Goal: Task Accomplishment & Management: Use online tool/utility

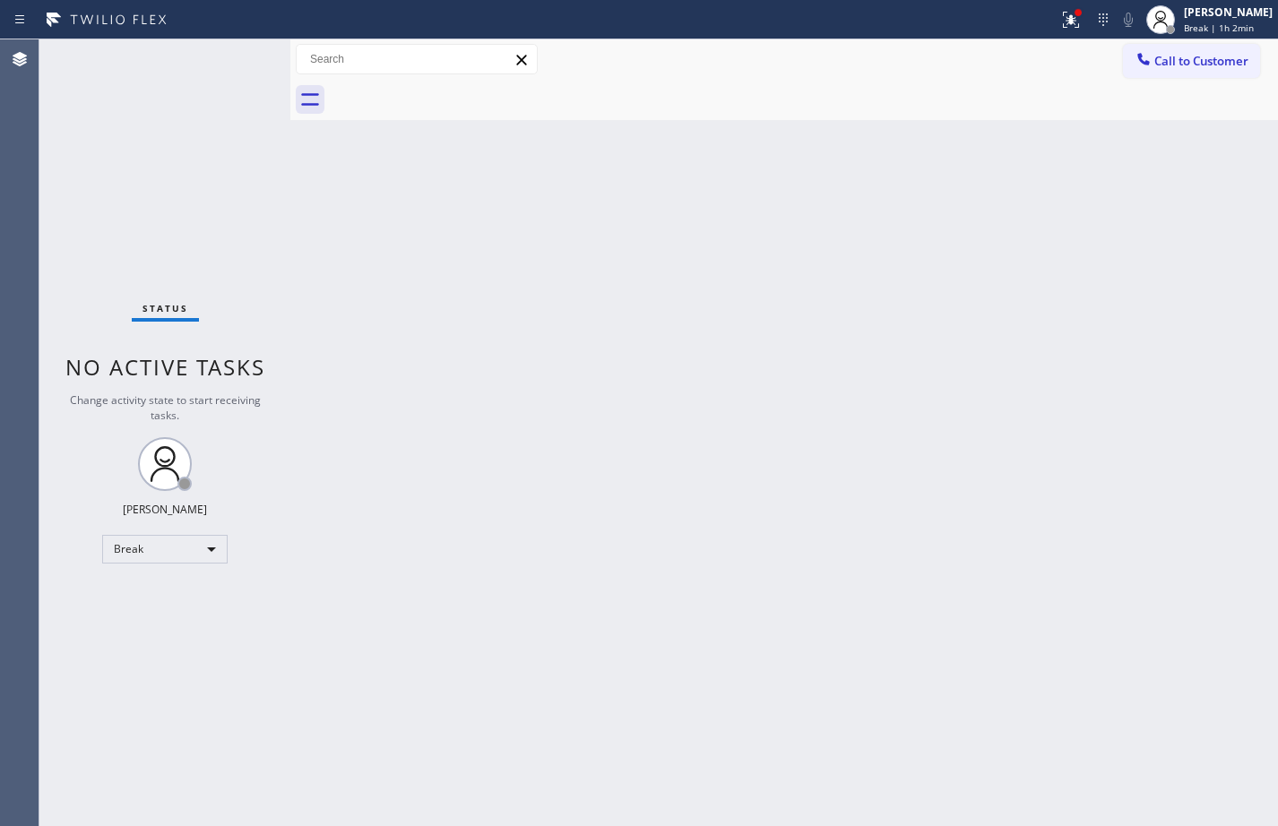
click at [1086, 398] on div "Back to Dashboard Change Sender ID Customers Technicians Select a contact Outbo…" at bounding box center [783, 432] width 987 height 787
click at [1243, 25] on div "Break | 1h 2min" at bounding box center [1228, 28] width 89 height 13
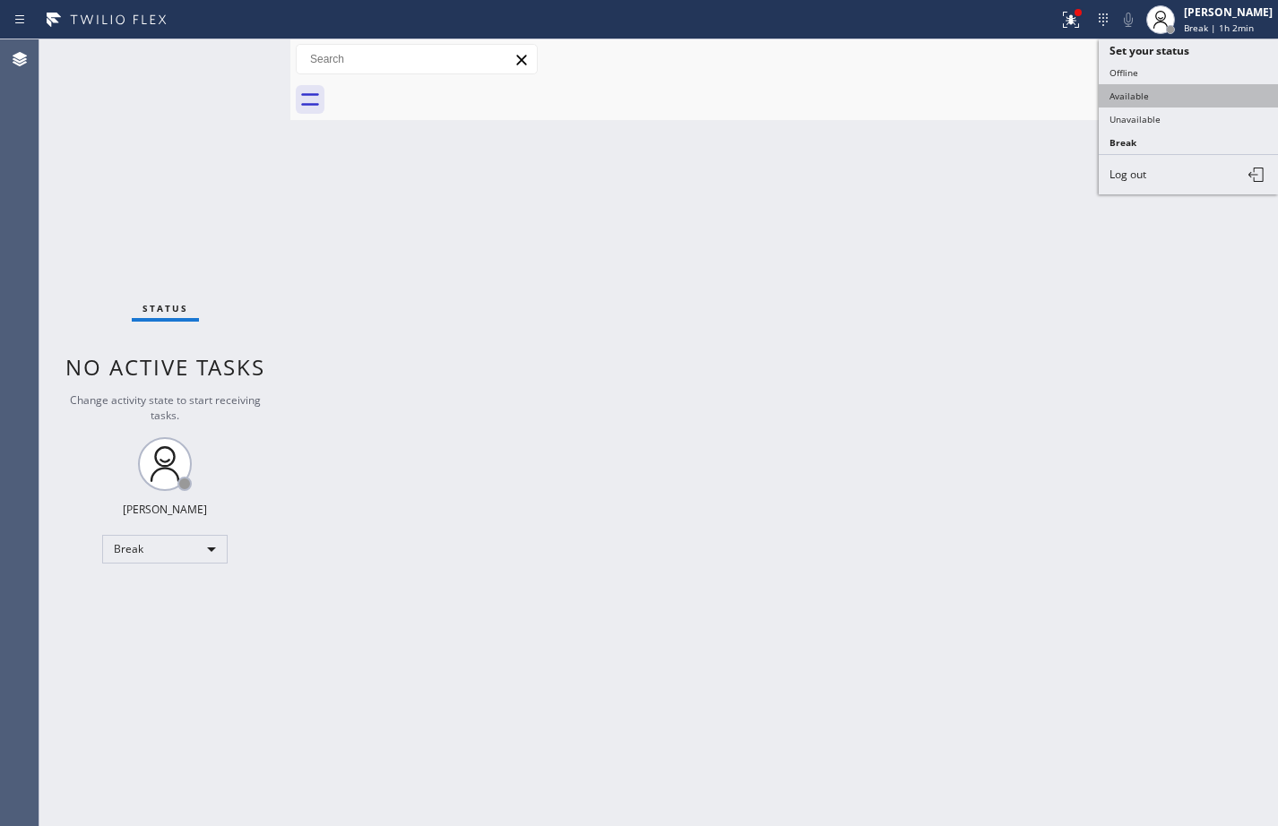
click at [1207, 97] on button "Available" at bounding box center [1188, 95] width 179 height 23
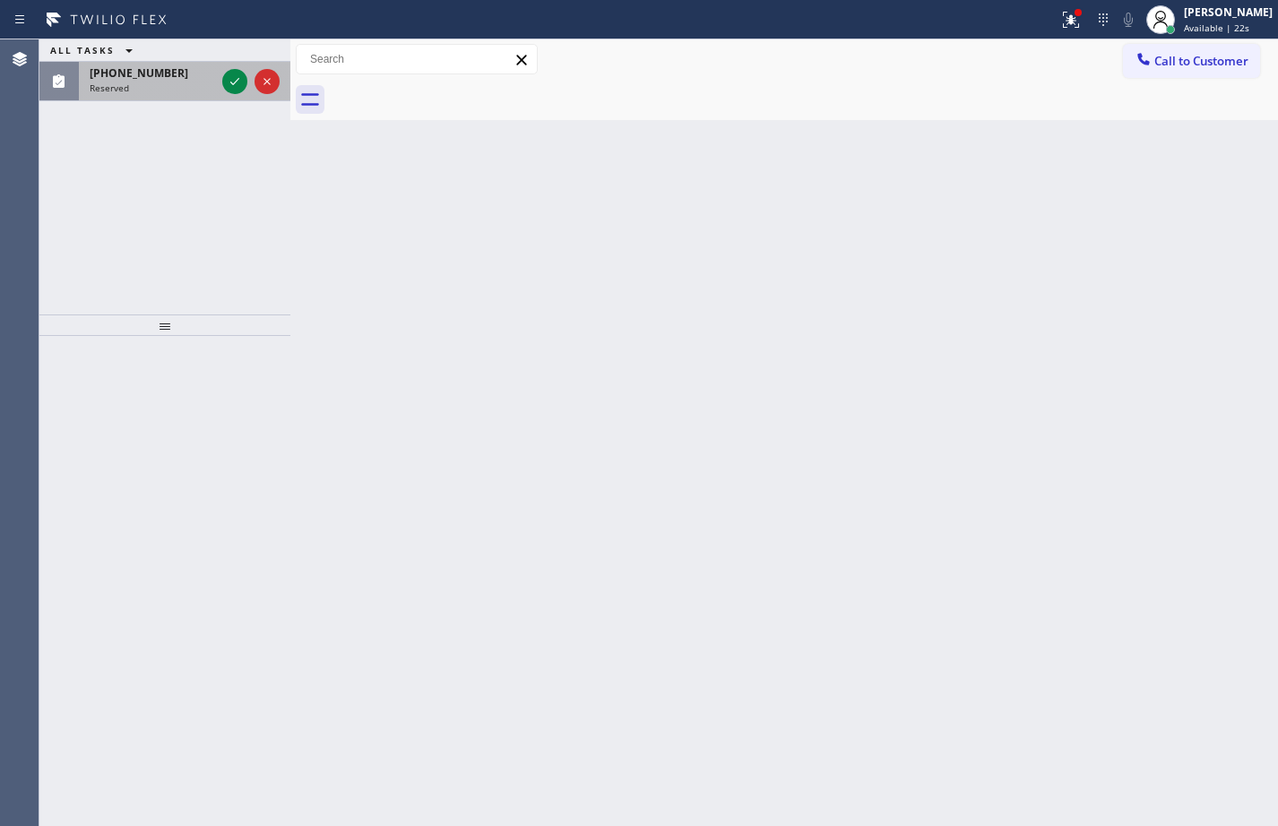
drag, startPoint x: 230, startPoint y: 79, endPoint x: 229, endPoint y: 94, distance: 15.3
click at [230, 79] on icon at bounding box center [235, 82] width 22 height 22
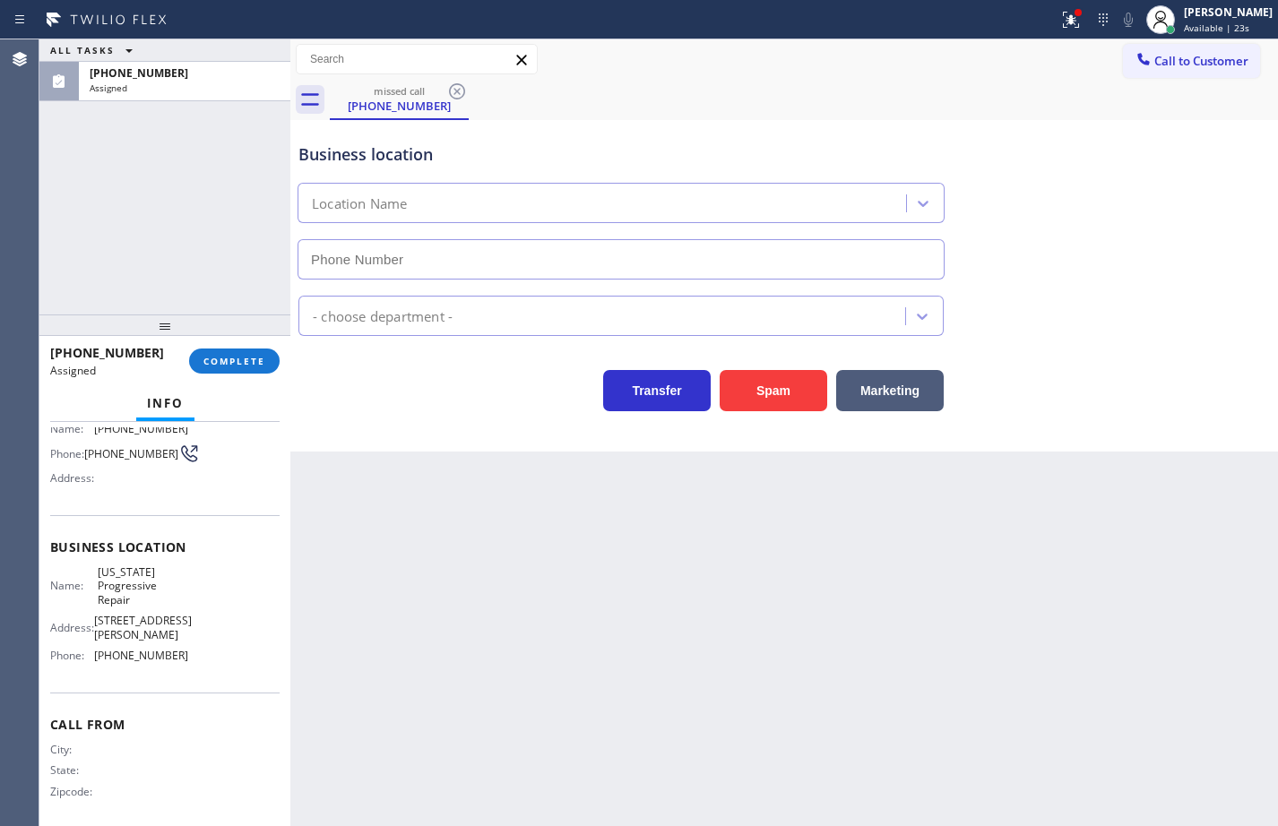
click at [200, 649] on div "Name: [US_STATE] Progressive Repair Address: [STREET_ADDRESS][PERSON_NAME] Phon…" at bounding box center [164, 617] width 229 height 105
type input "[PHONE_NUMBER]"
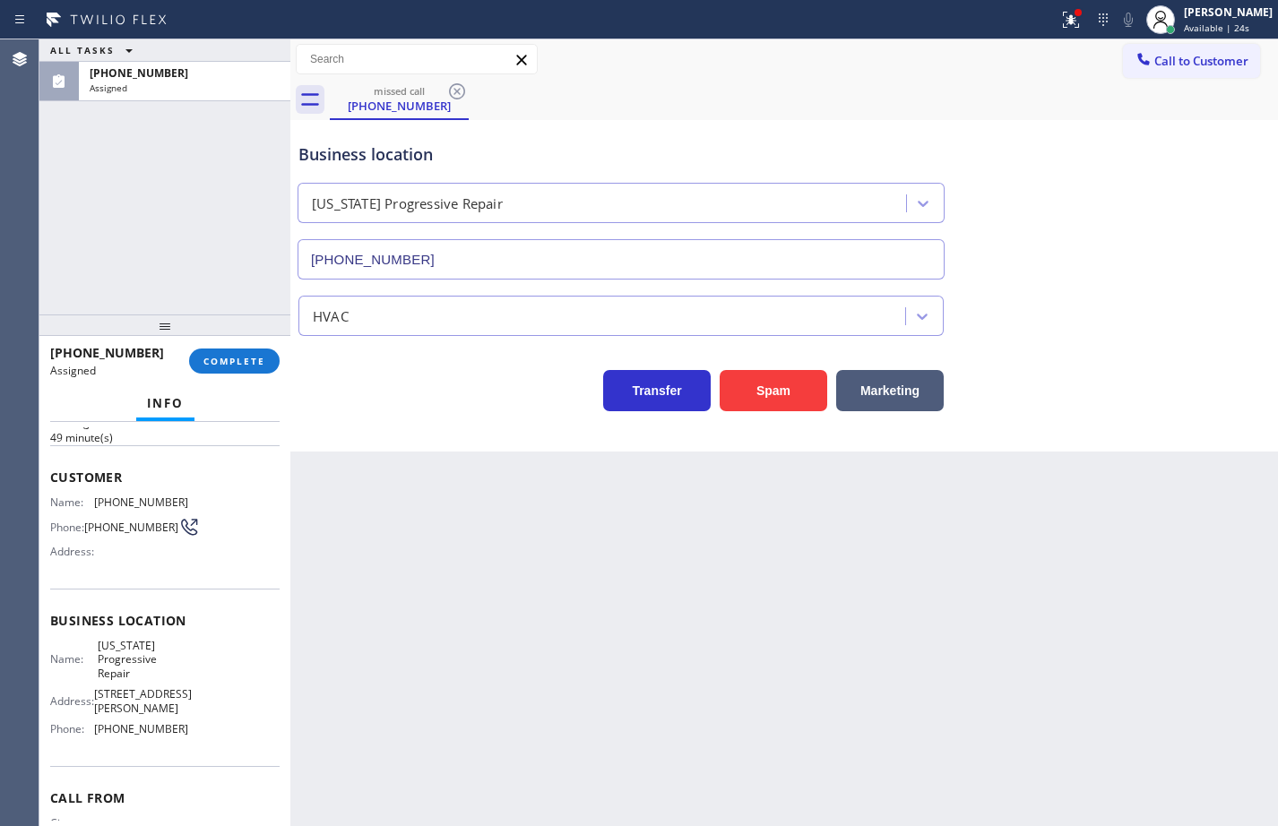
scroll to position [36, 0]
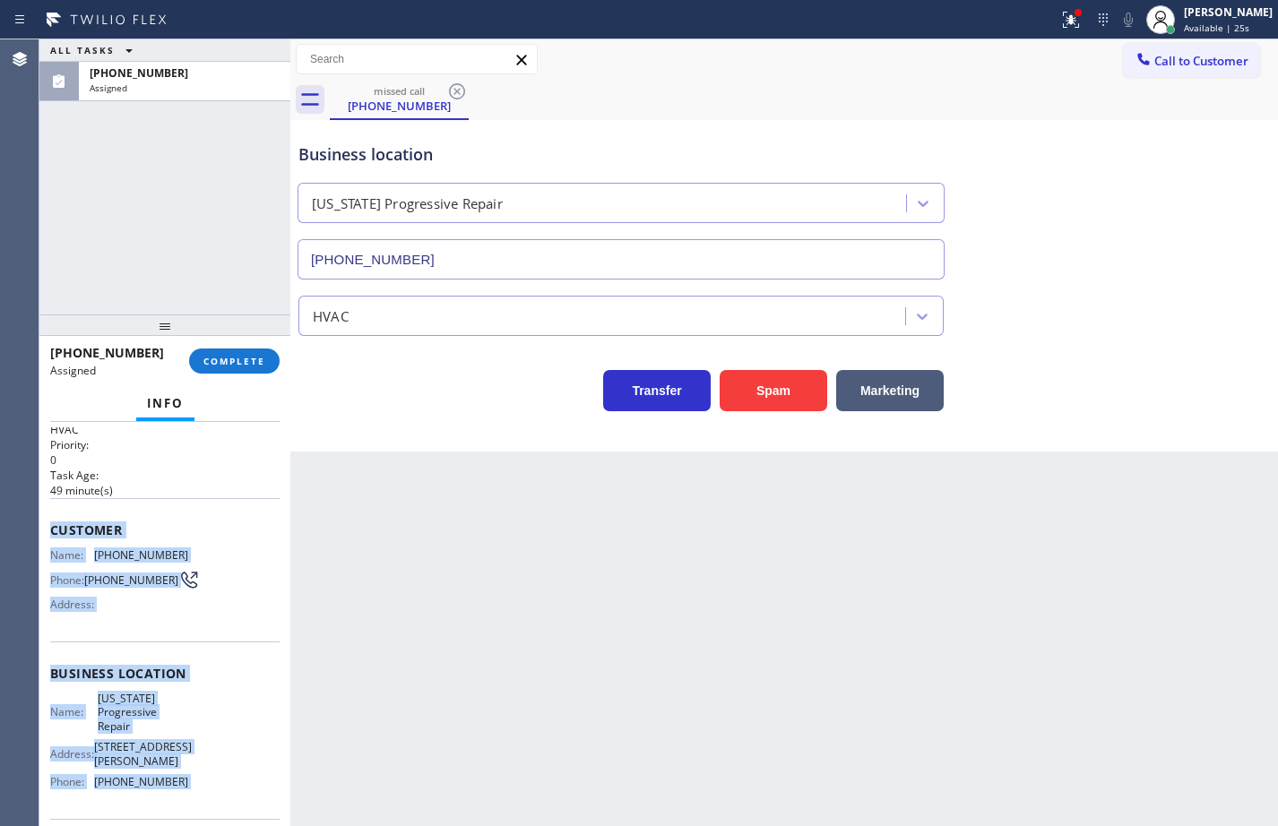
drag, startPoint x: 200, startPoint y: 649, endPoint x: 42, endPoint y: 536, distance: 193.9
click at [42, 536] on div "Context Queue: HVAC Priority: 0 Task Age: [DEMOGRAPHIC_DATA] minute(s) Customer…" at bounding box center [164, 624] width 251 height 404
copy div "Customer Name: [PHONE_NUMBER] Phone: [PHONE_NUMBER] Address: Business location …"
click at [228, 359] on span "COMPLETE" at bounding box center [234, 361] width 62 height 13
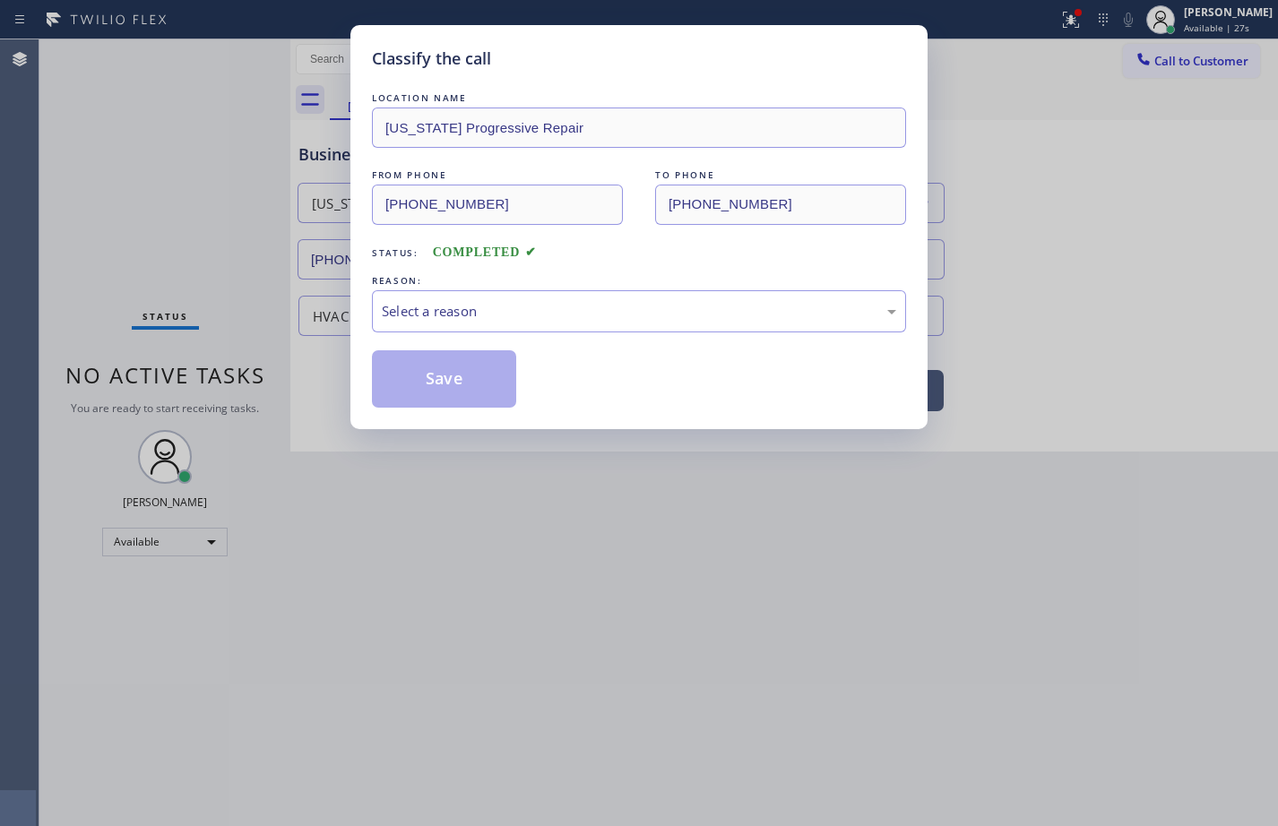
click at [443, 311] on div "Select a reason" at bounding box center [639, 311] width 514 height 21
click at [466, 370] on button "Save" at bounding box center [444, 378] width 144 height 57
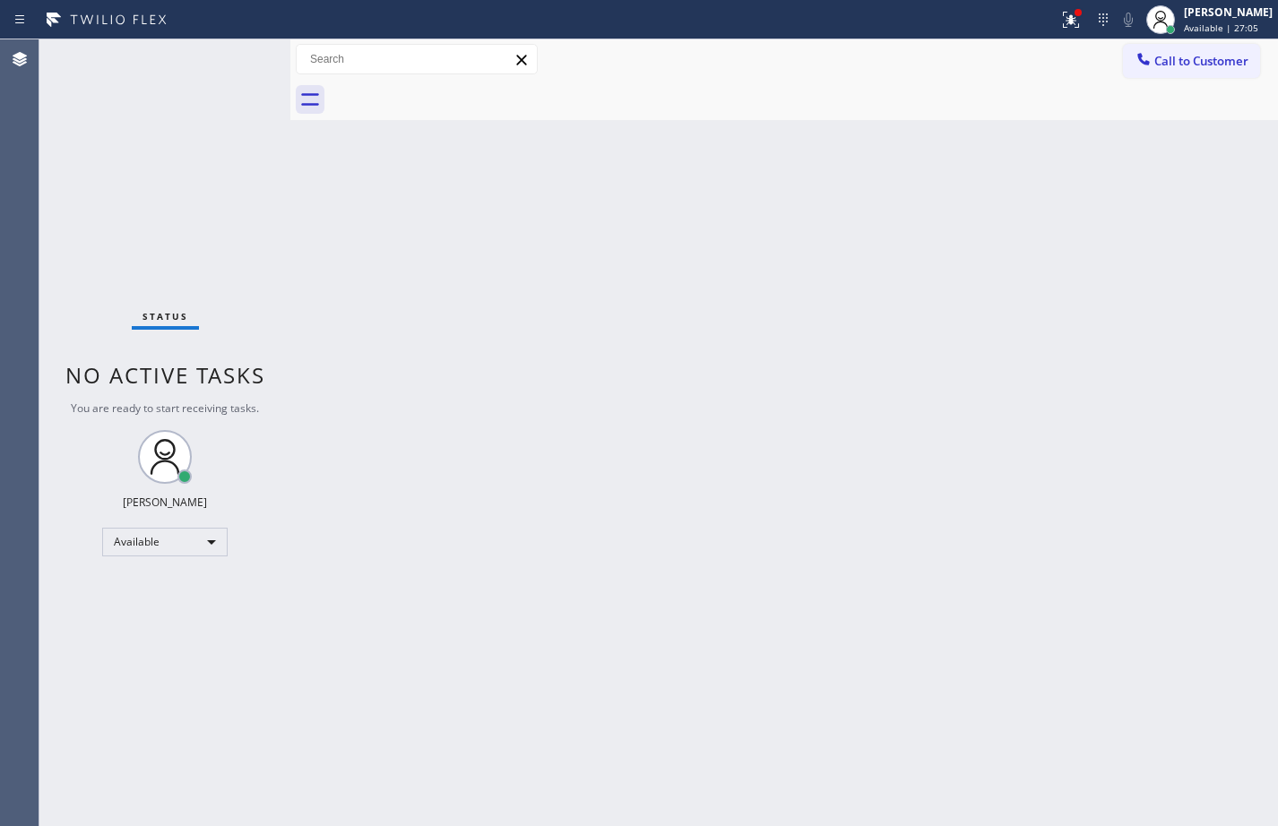
click at [1243, 536] on div "Back to Dashboard Change Sender ID Customers Technicians Select a contact Outbo…" at bounding box center [783, 432] width 987 height 787
